Goal: Information Seeking & Learning: Learn about a topic

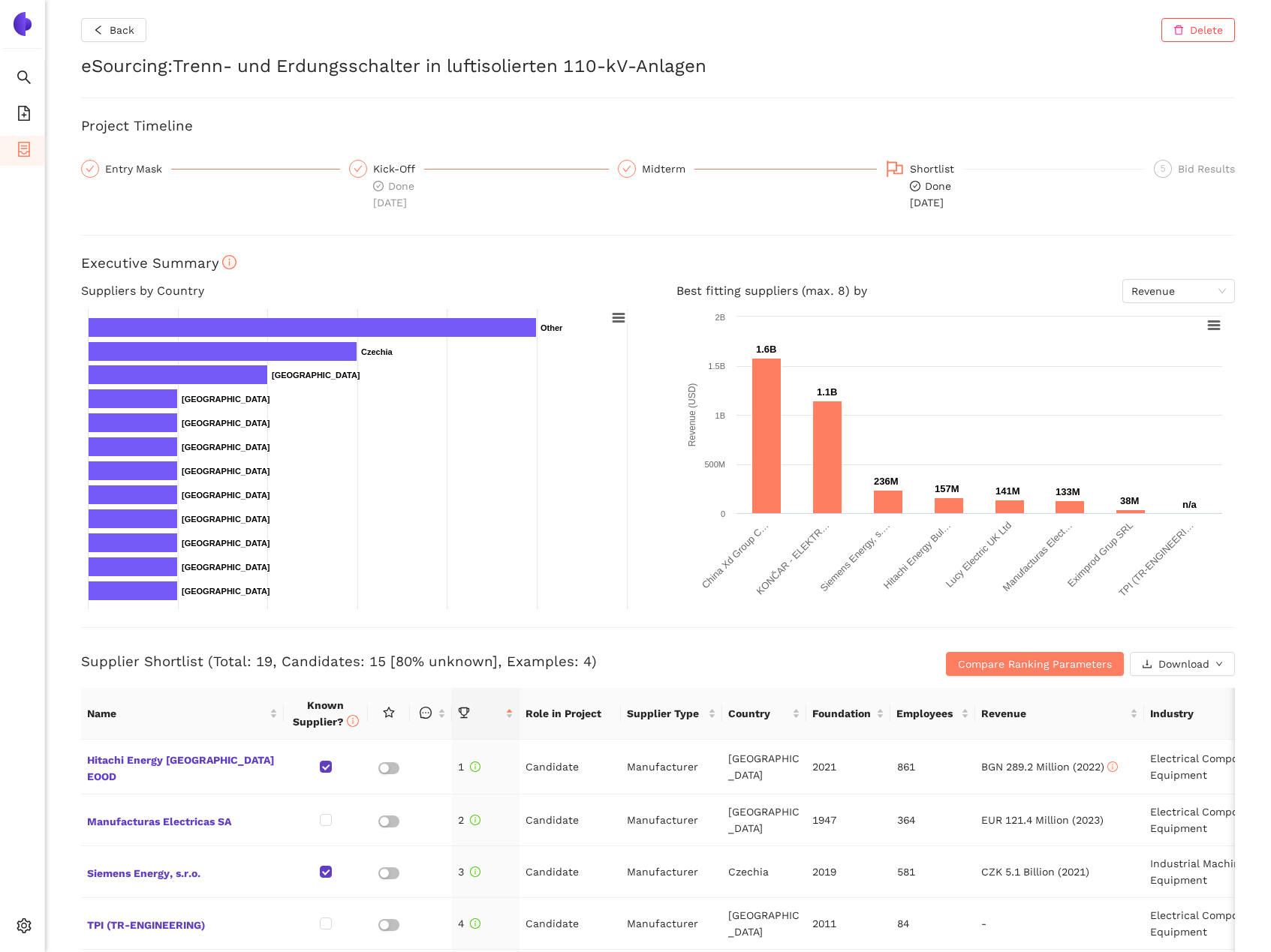
scroll to position [402, 0]
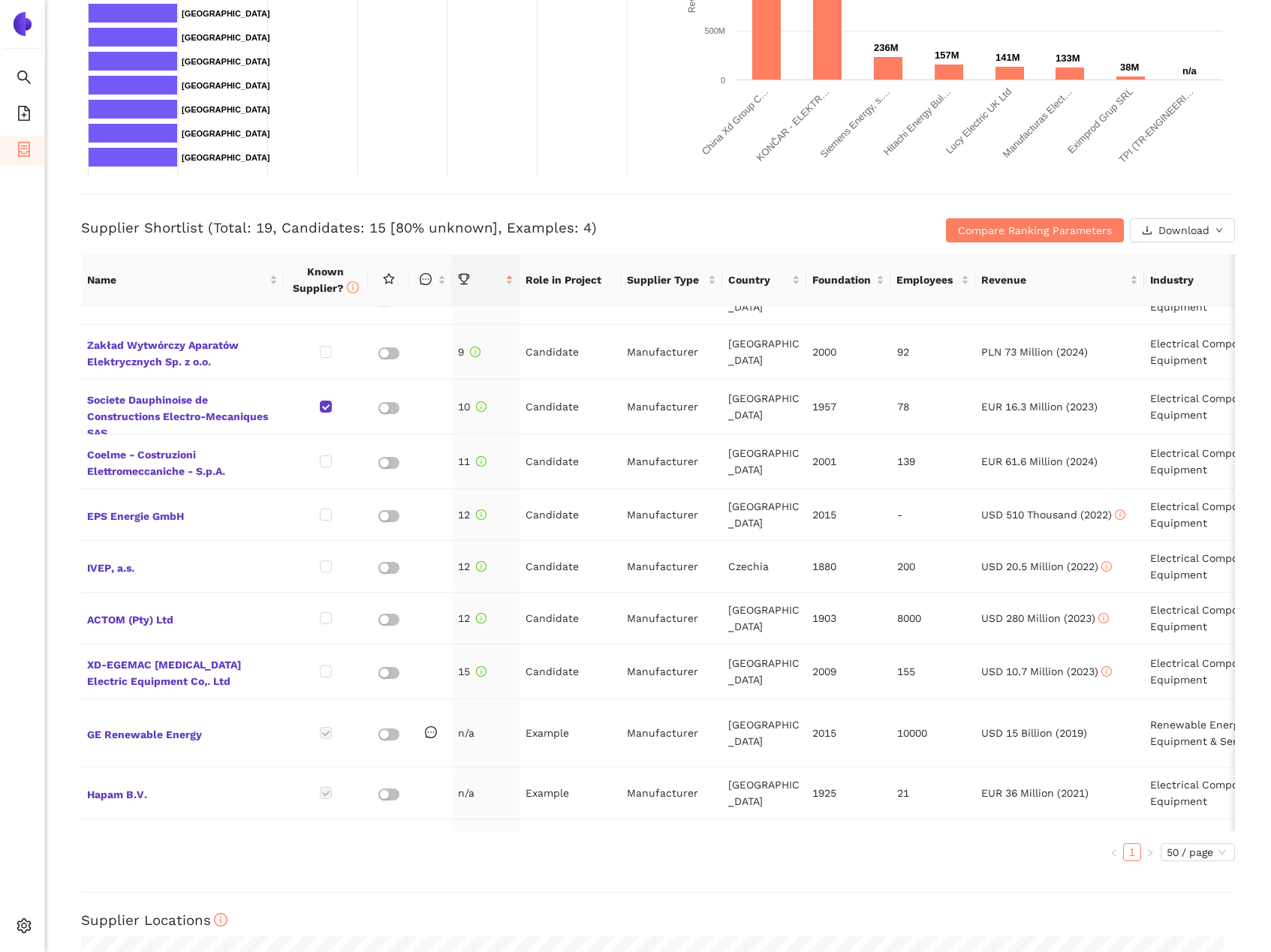
click at [602, 227] on h3 "Supplier Shortlist (Total: 19, Candidates: 15 [80% unknown], Examples: 4)" at bounding box center [466, 228] width 769 height 19
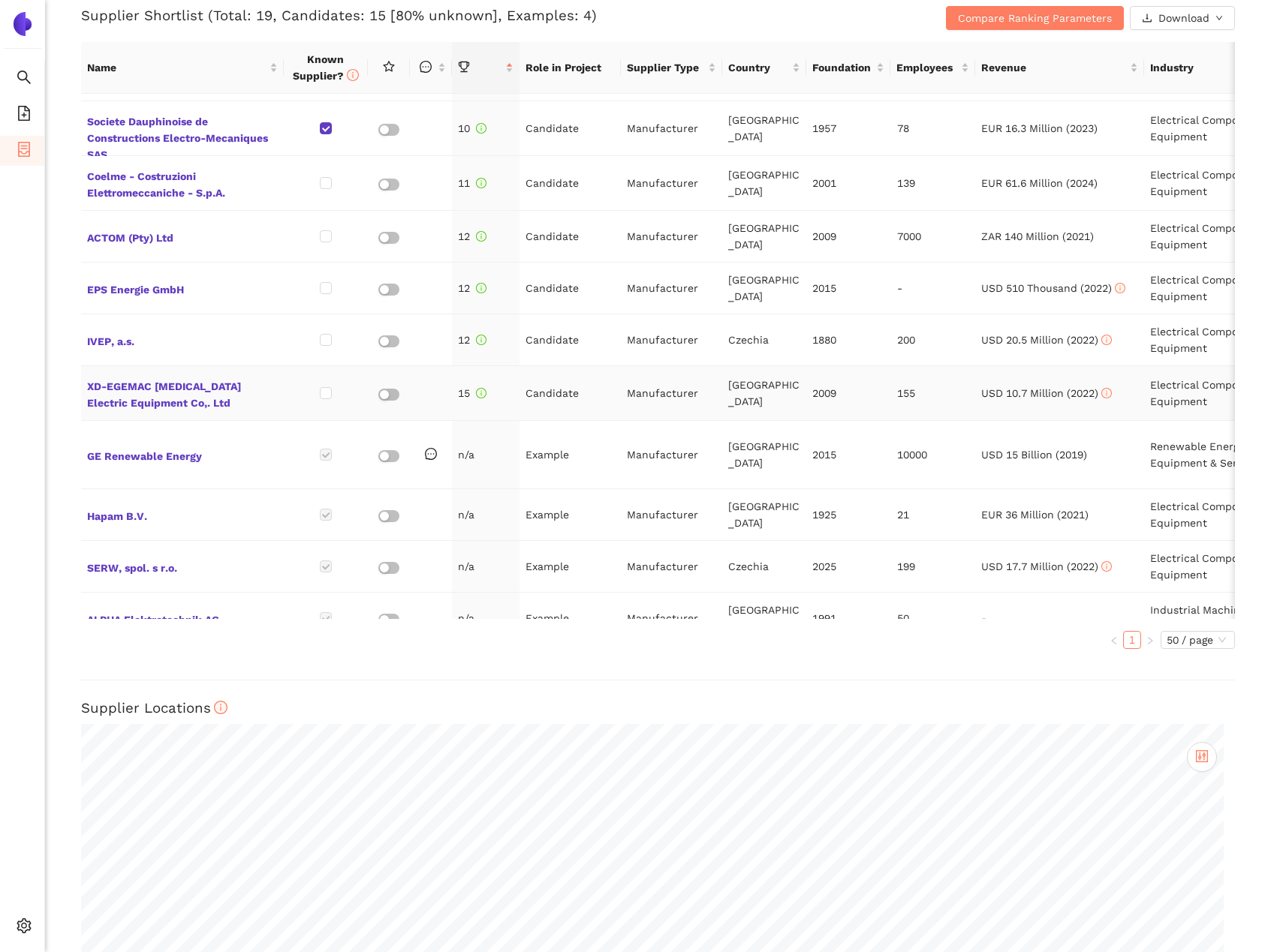
scroll to position [465, 0]
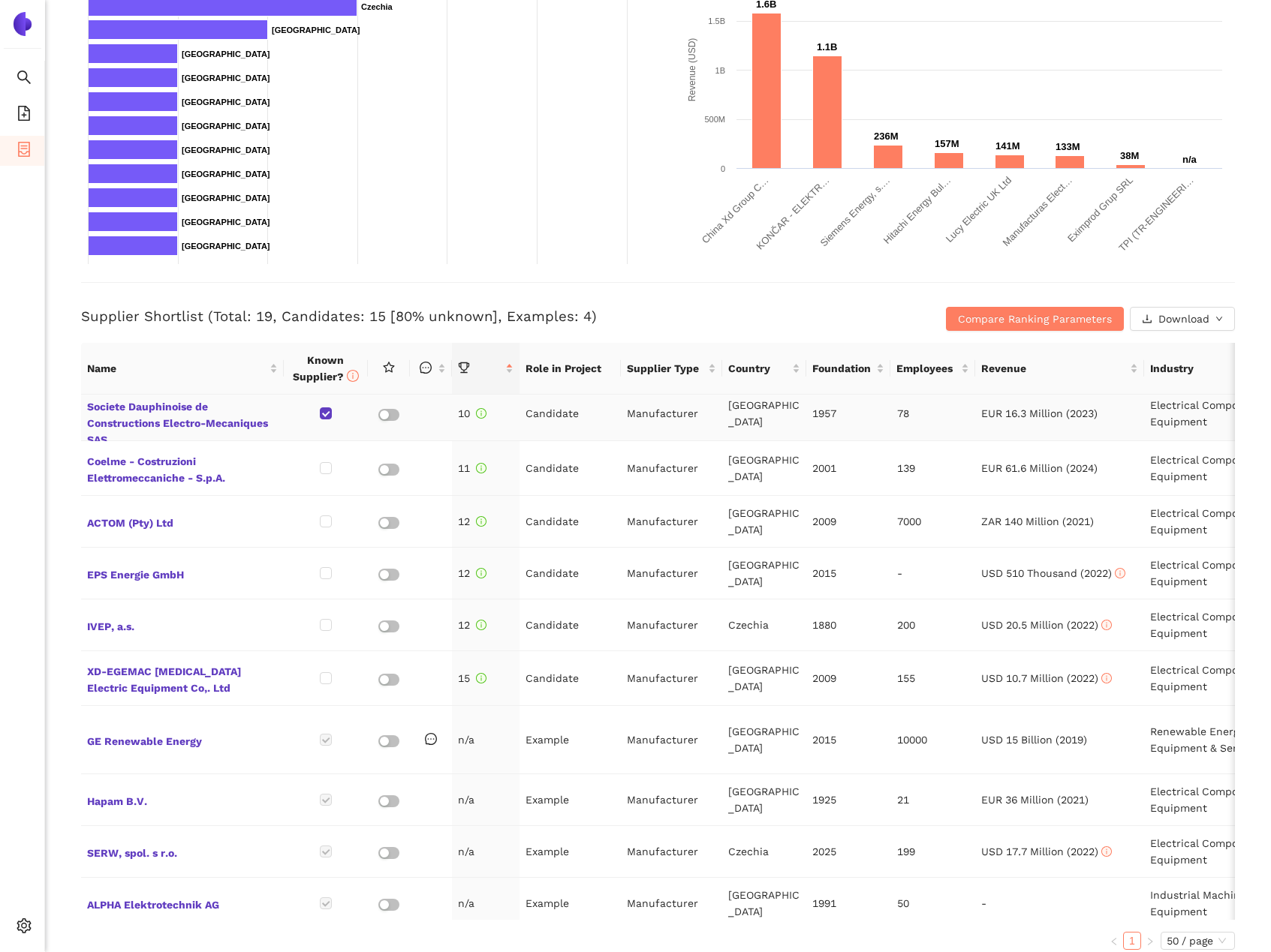
scroll to position [488, 0]
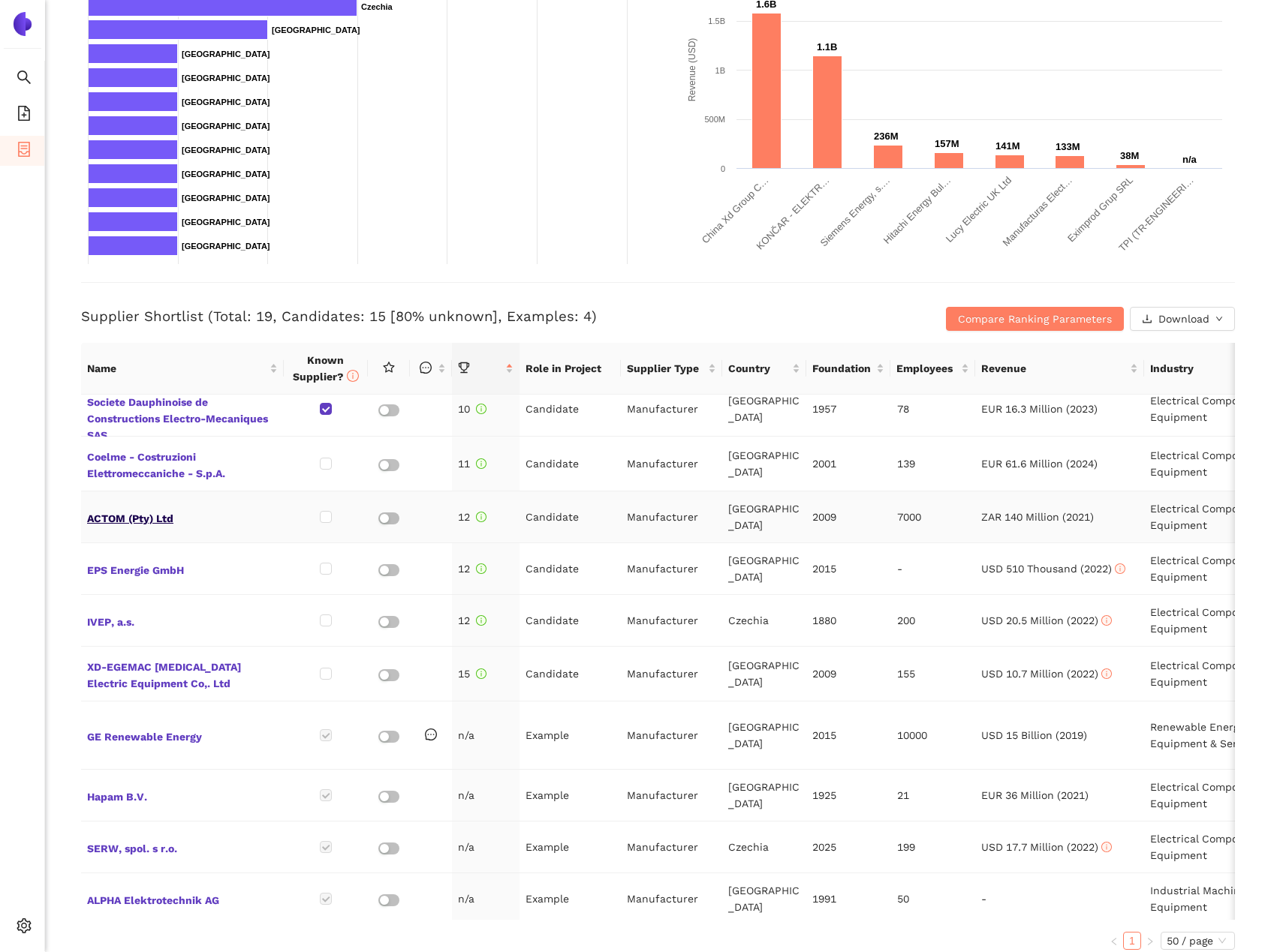
click at [128, 508] on span "ACTOM (Pty) Ltd" at bounding box center [182, 517] width 191 height 19
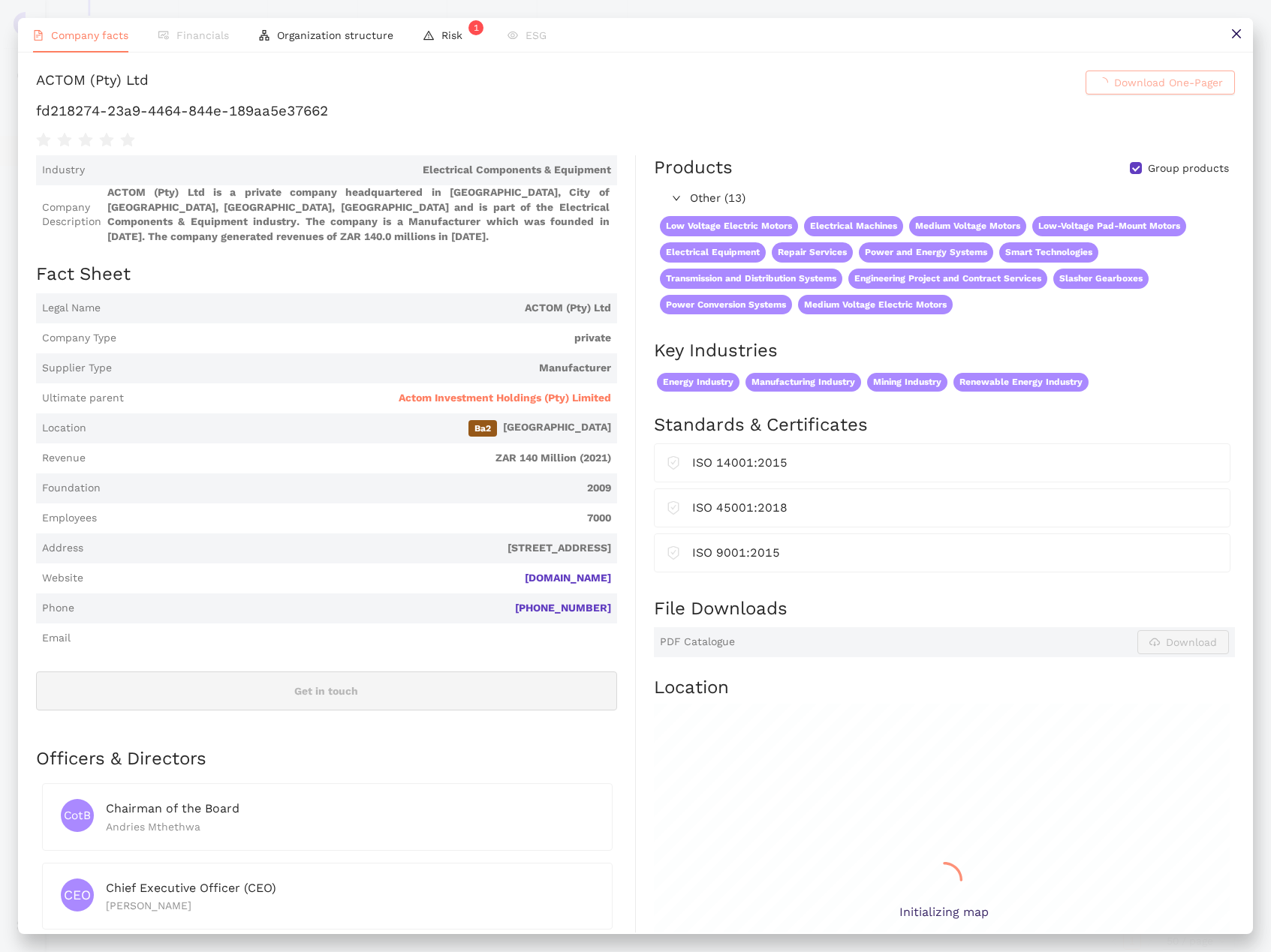
scroll to position [0, 0]
drag, startPoint x: 569, startPoint y: 495, endPoint x: 494, endPoint y: 490, distance: 75.2
click at [494, 466] on span "ZAR 140 Million (2021)" at bounding box center [351, 458] width 519 height 15
drag, startPoint x: 238, startPoint y: 95, endPoint x: 41, endPoint y: 77, distance: 197.8
click at [41, 77] on h1 "ACTOM (Pty) Ltd Download One-Pager" at bounding box center [636, 83] width 1199 height 24
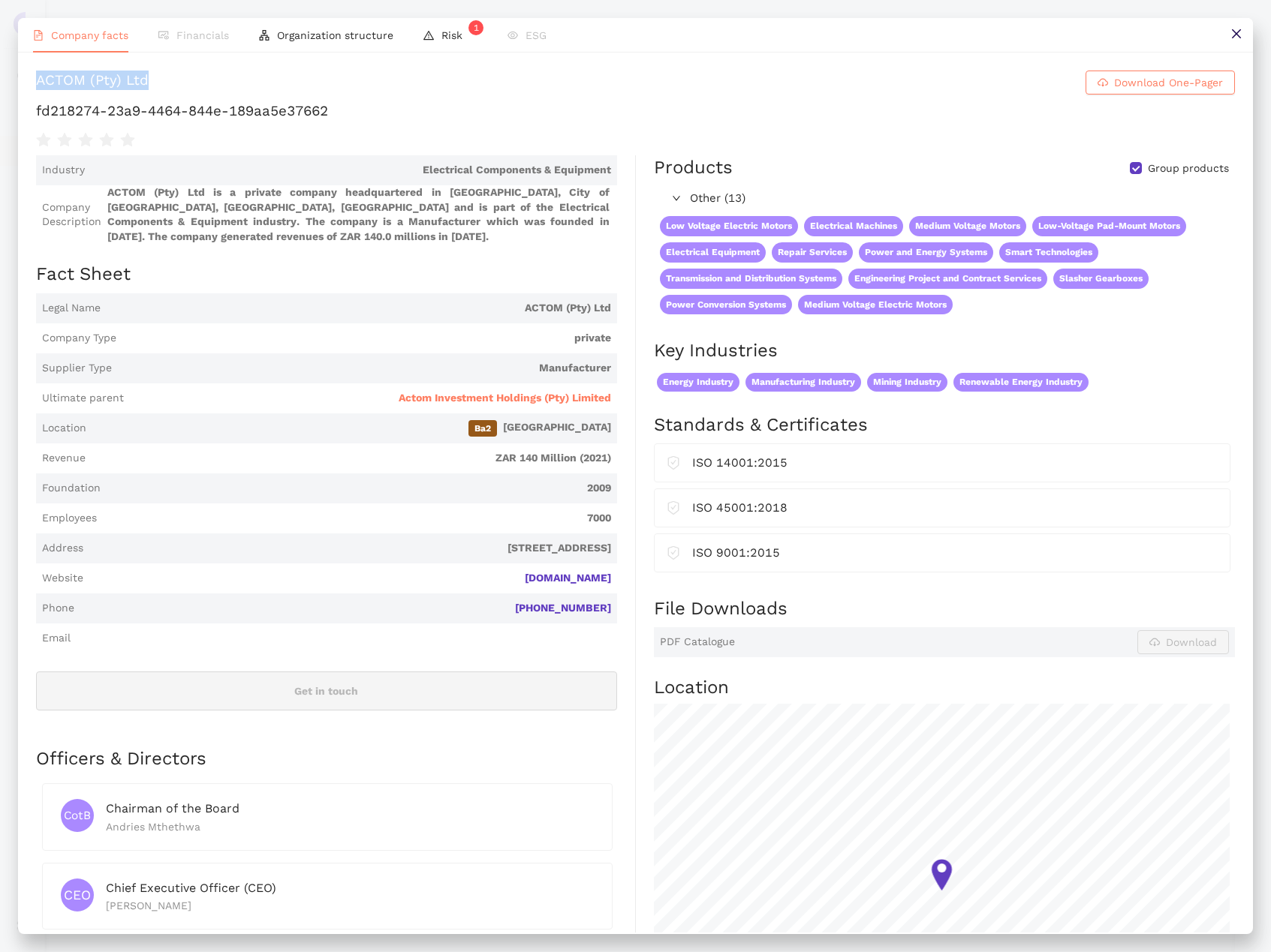
copy div "ACTOM (Pty) Ltd"
click at [476, 121] on h1 "fd218274-23a9-4464-844e-189aa5e37662" at bounding box center [636, 111] width 1199 height 19
copy div "fd218274-23a9-4464-844e-189aa5e37662"
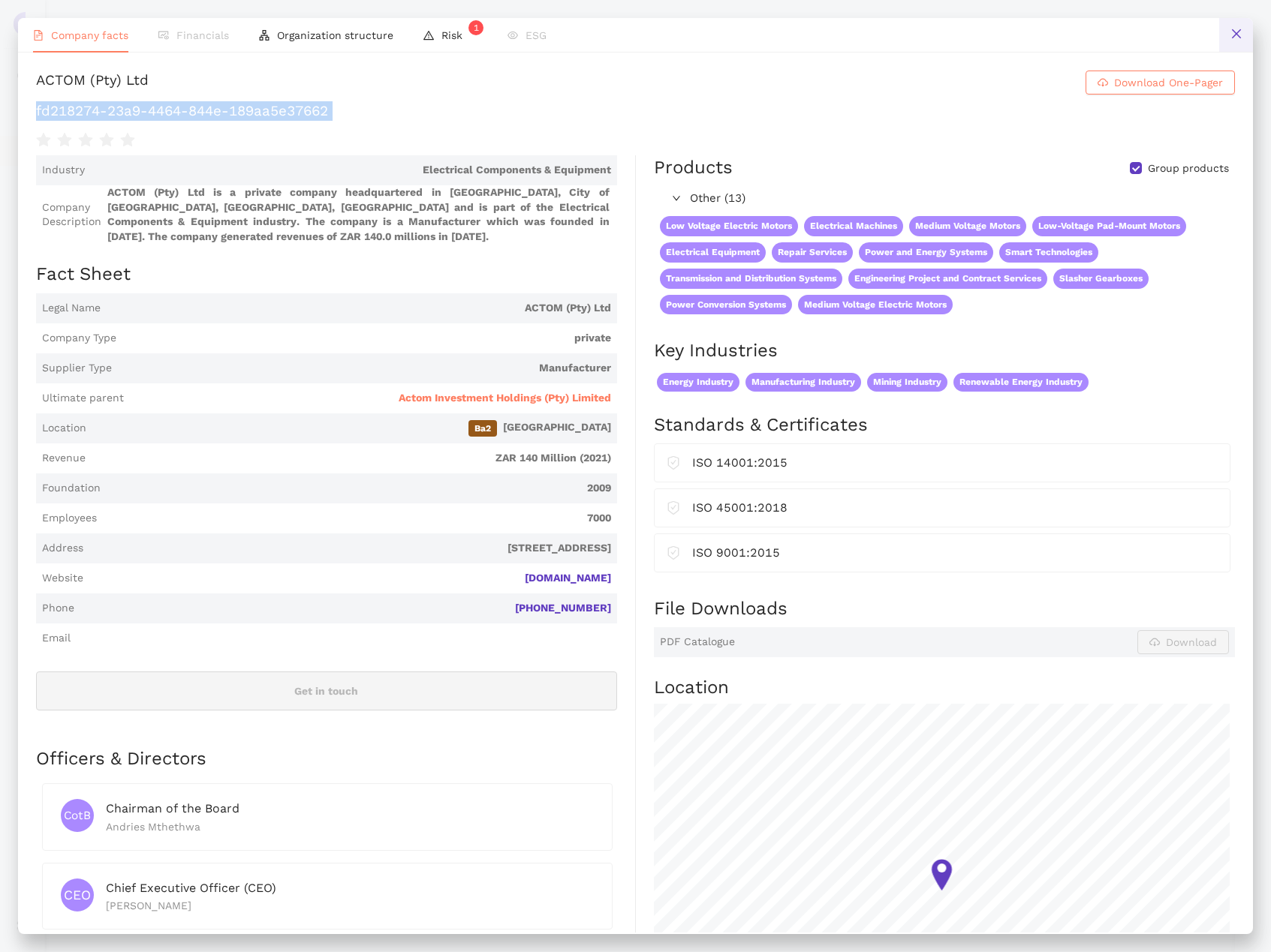
click at [1240, 23] on button at bounding box center [1236, 34] width 33 height 33
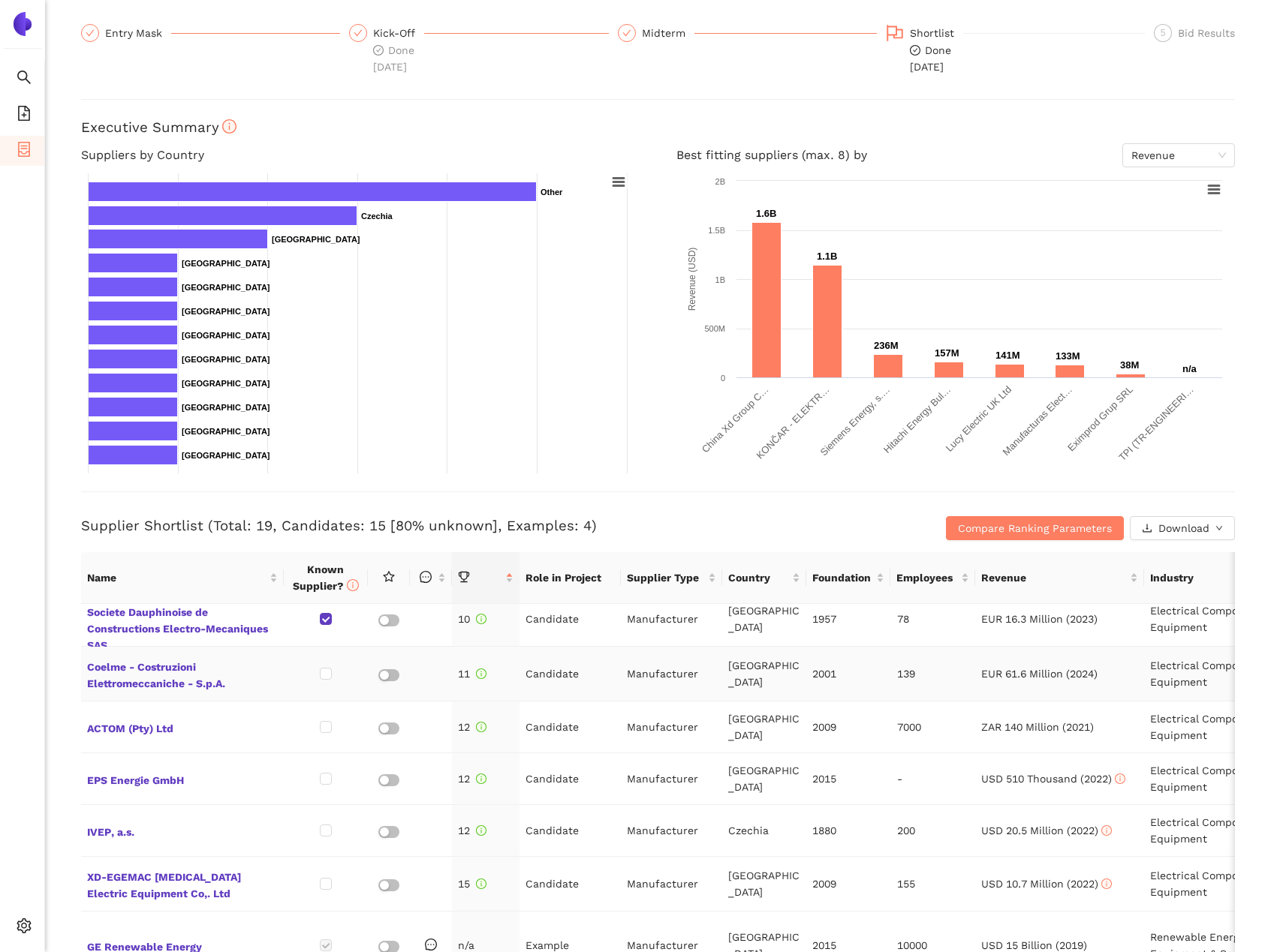
scroll to position [488, 0]
click at [139, 866] on span "XD-EGEMAC [MEDICAL_DATA] Electric Equipment Co,. Ltd" at bounding box center [182, 883] width 191 height 36
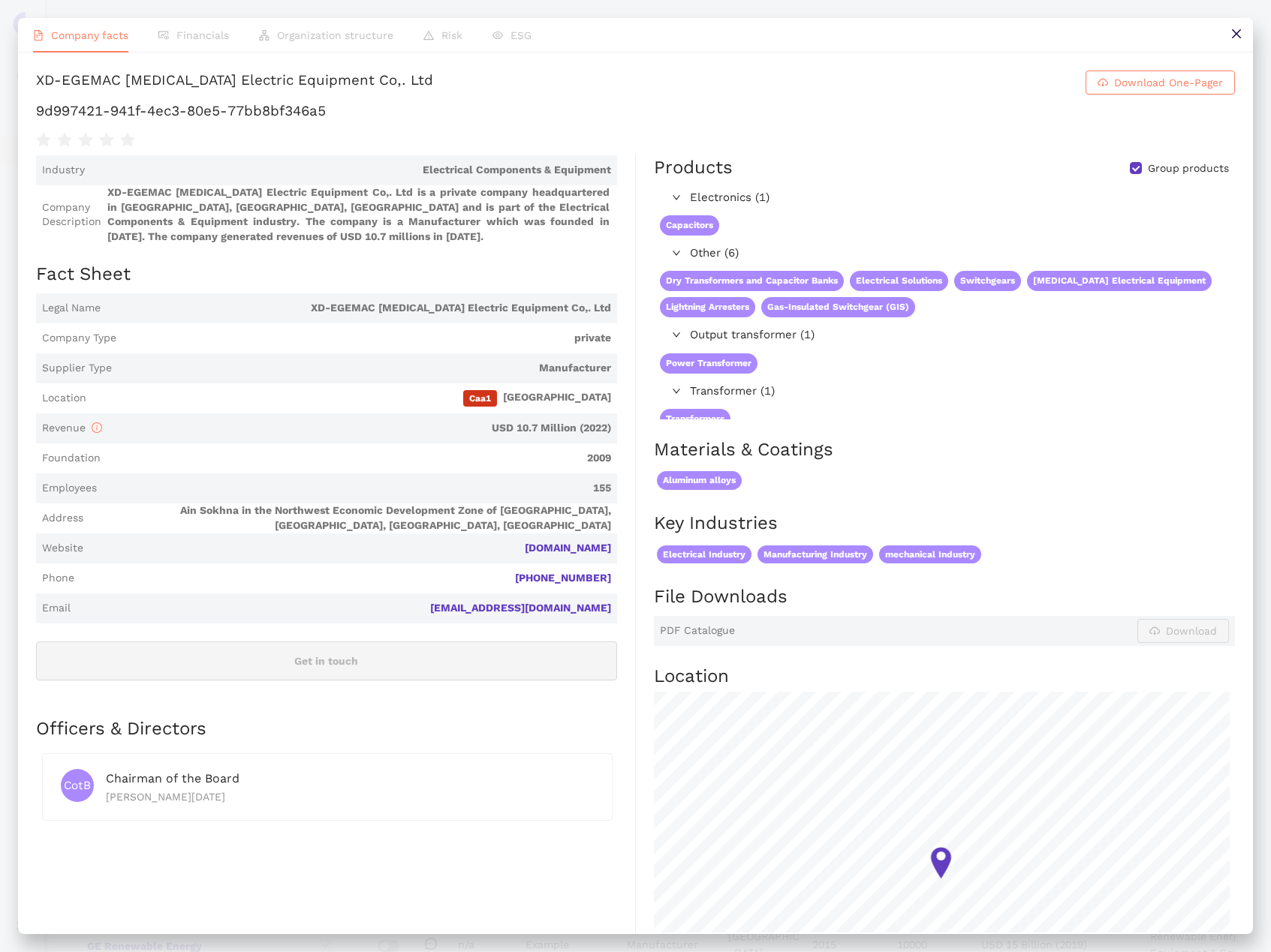
scroll to position [0, 0]
click at [1248, 37] on button at bounding box center [1236, 34] width 33 height 33
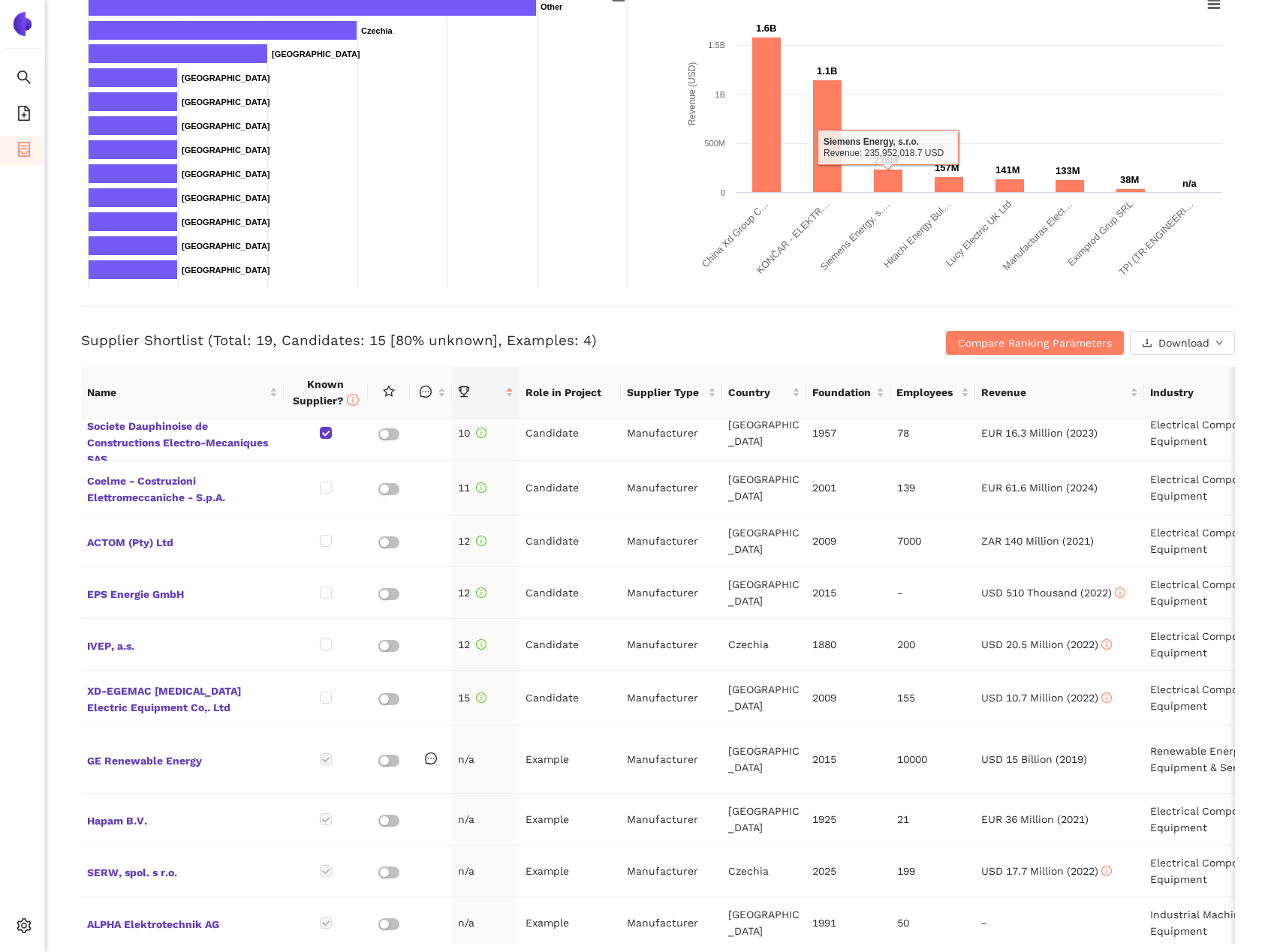
scroll to position [414, 0]
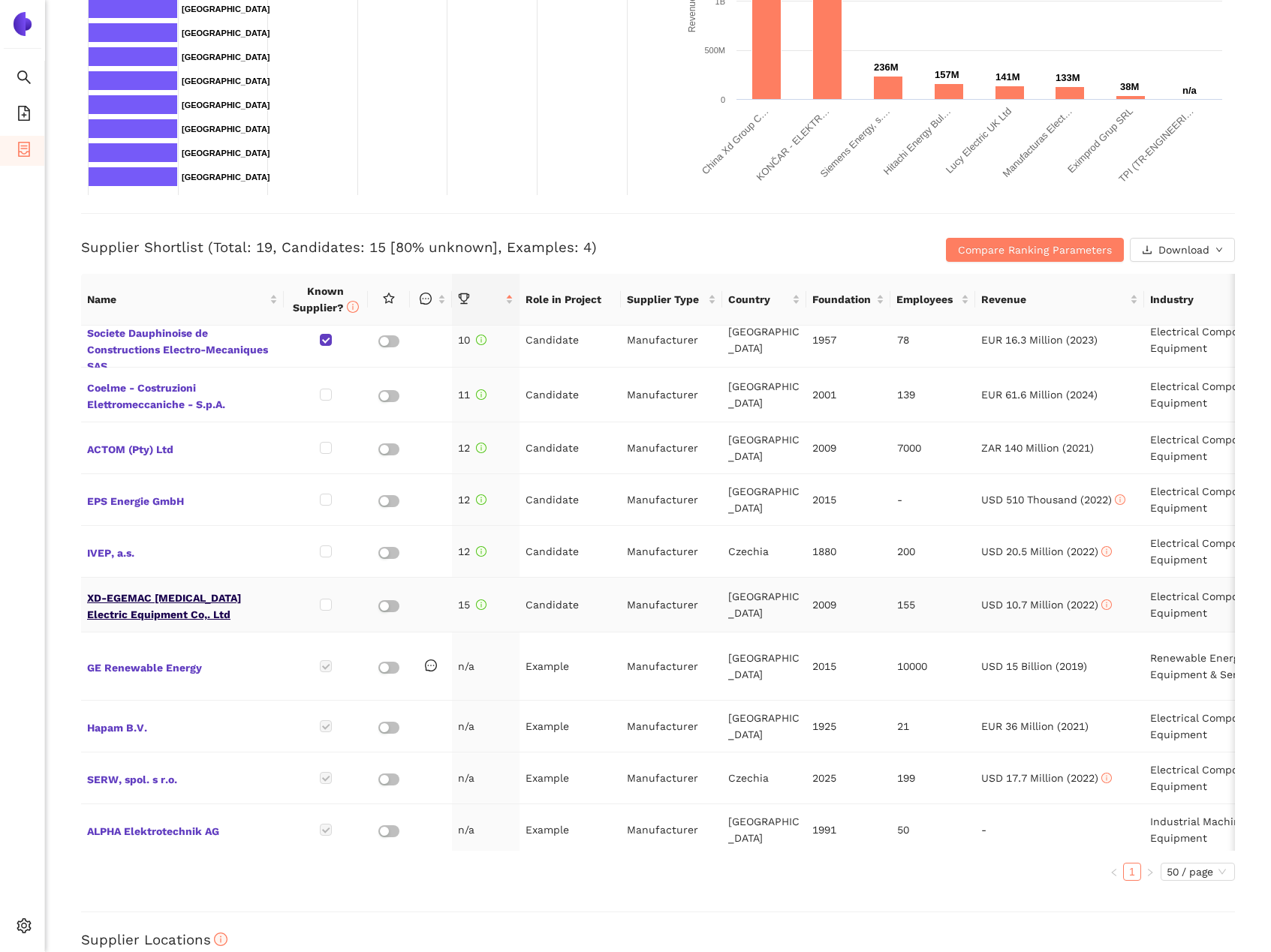
click at [221, 591] on span "XD-EGEMAC [MEDICAL_DATA] Electric Equipment Co,. Ltd" at bounding box center [182, 605] width 191 height 36
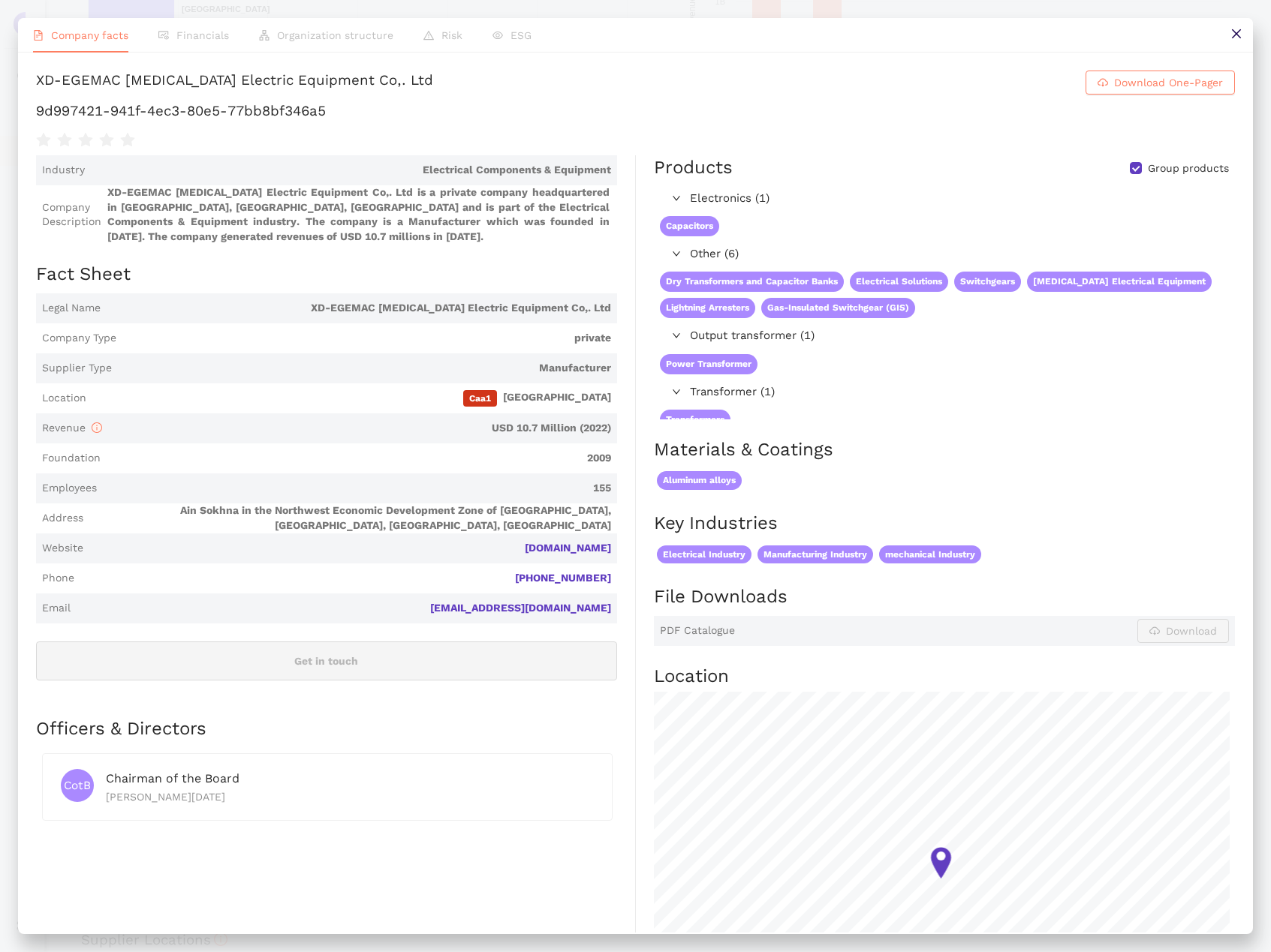
click at [357, 734] on div "Industry Electrical Components & Equipment Company Description XD-EGEMAC [MEDIC…" at bounding box center [336, 620] width 600 height 930
click at [1235, 43] on button at bounding box center [1236, 34] width 33 height 33
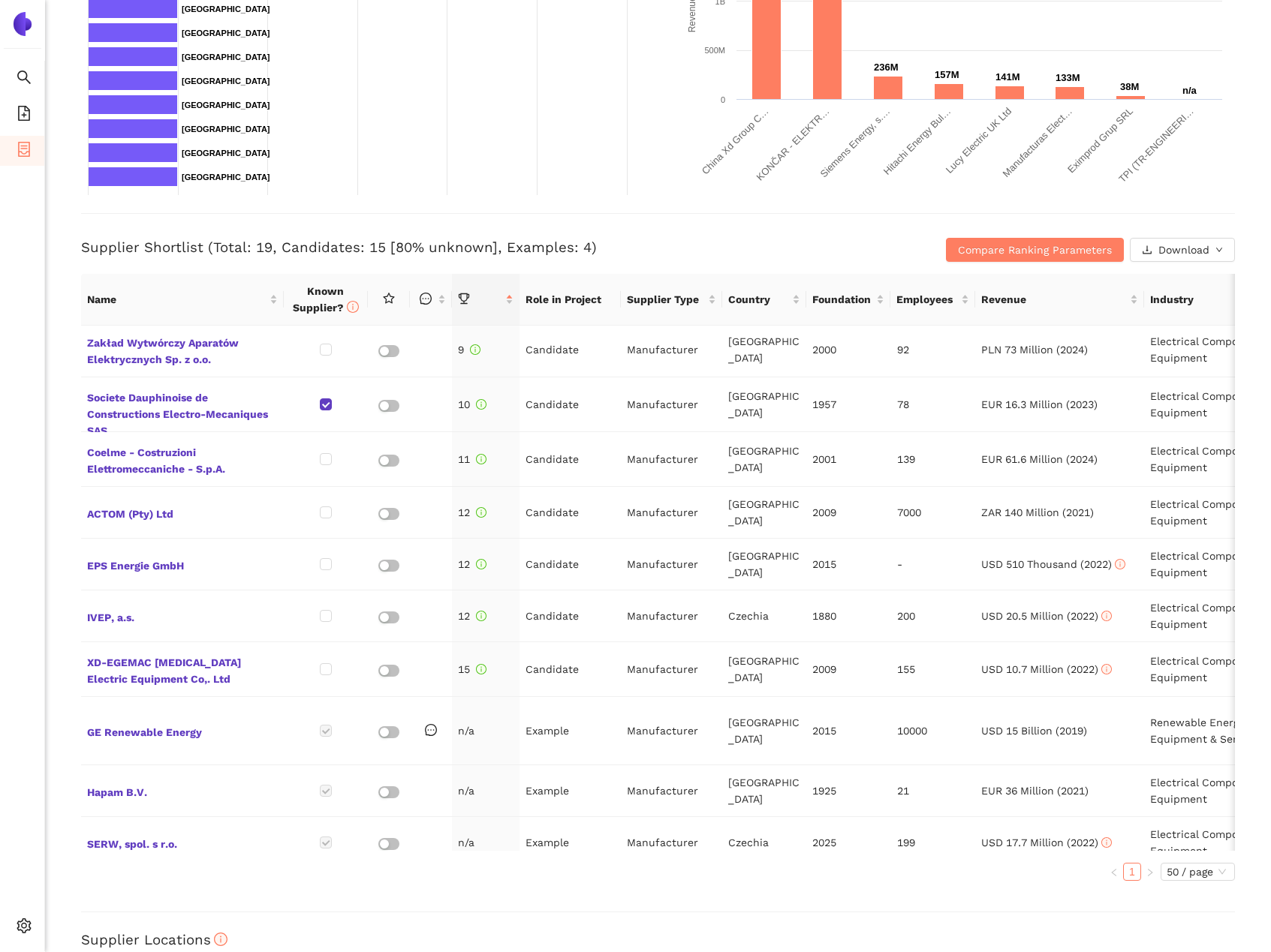
scroll to position [402, 0]
